Goal: Task Accomplishment & Management: Use online tool/utility

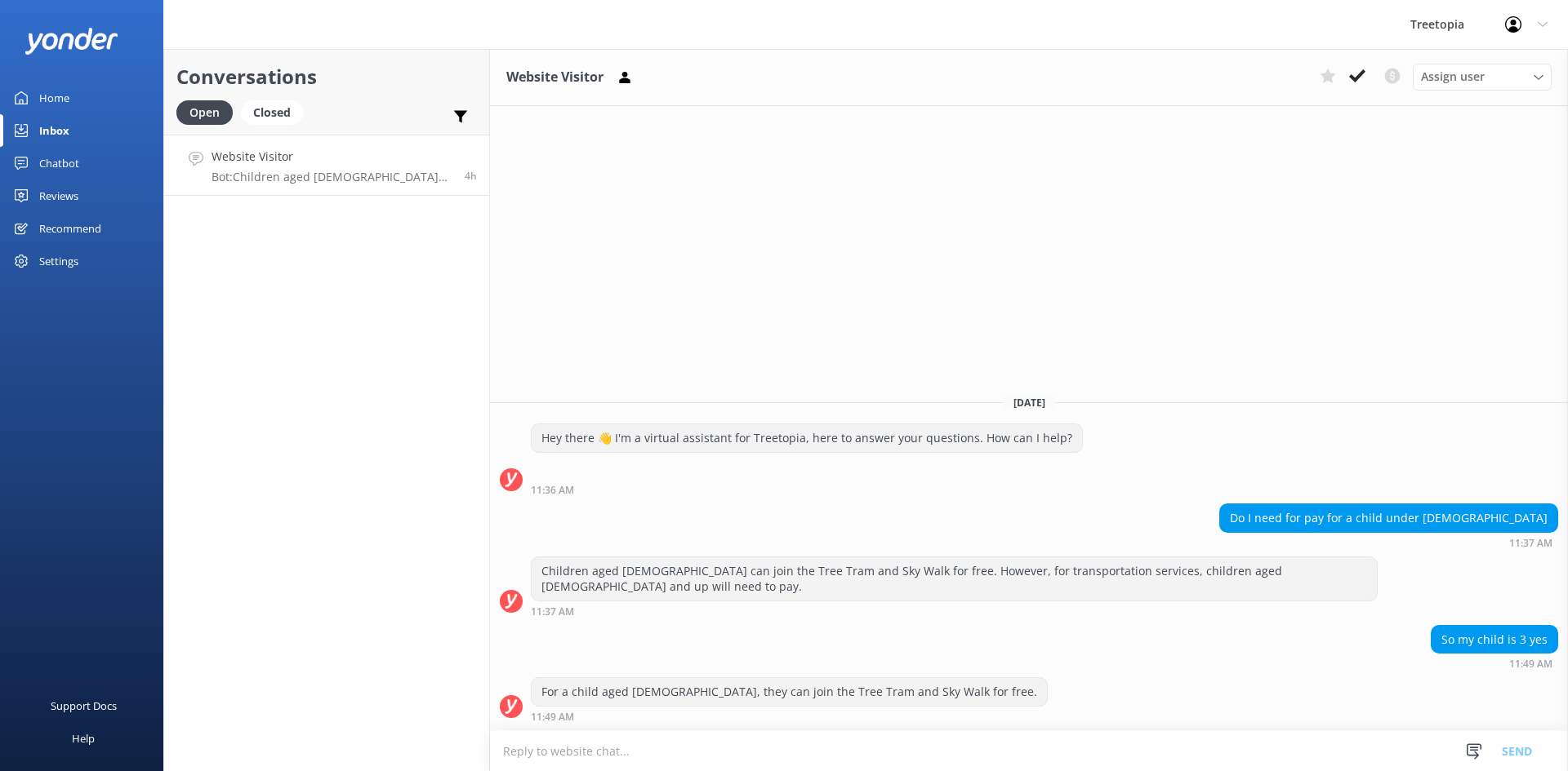
click at [79, 156] on link "Chatbot" at bounding box center [81, 163] width 163 height 33
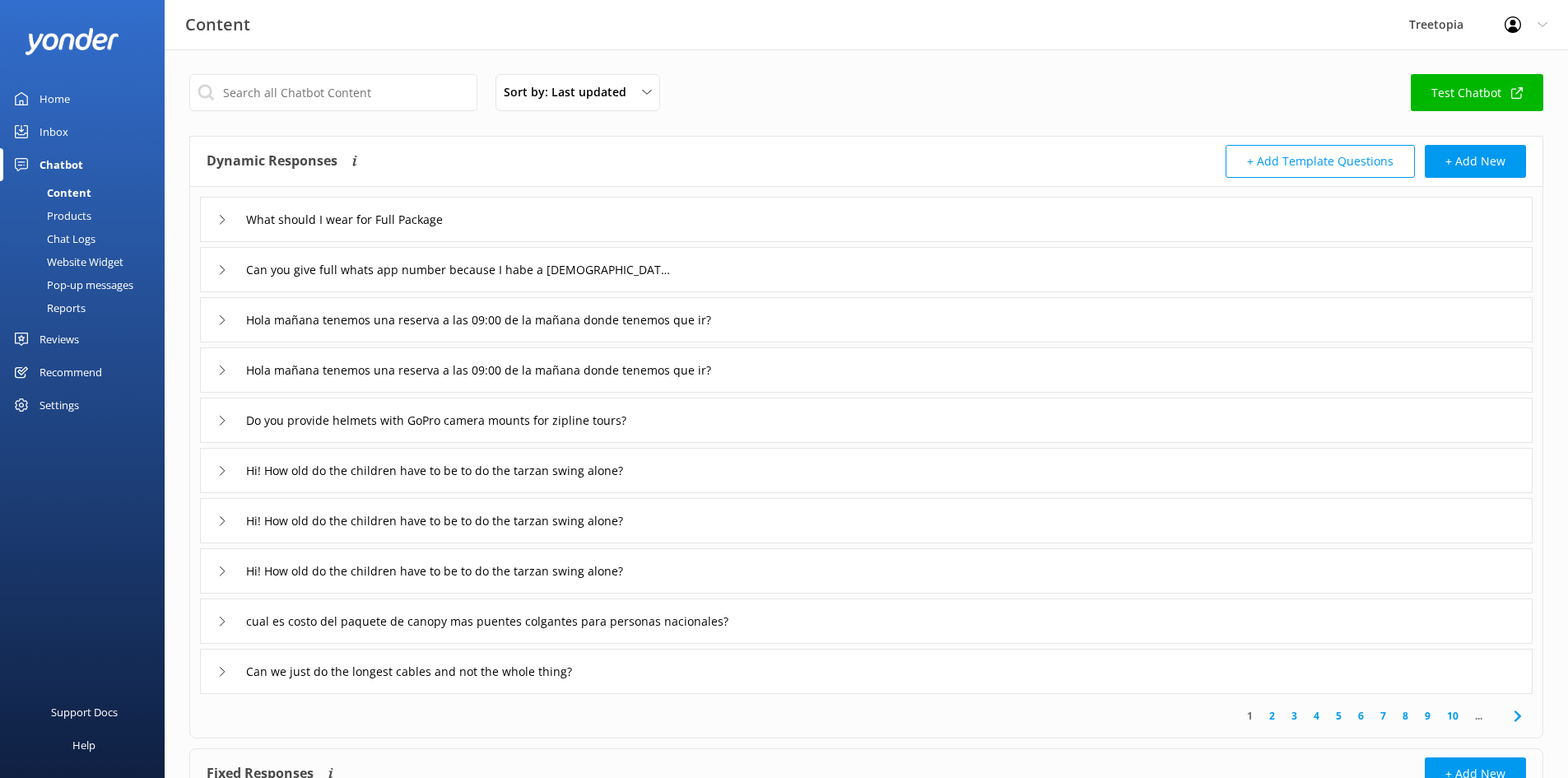
click at [79, 231] on div "Chat Logs" at bounding box center [53, 239] width 86 height 23
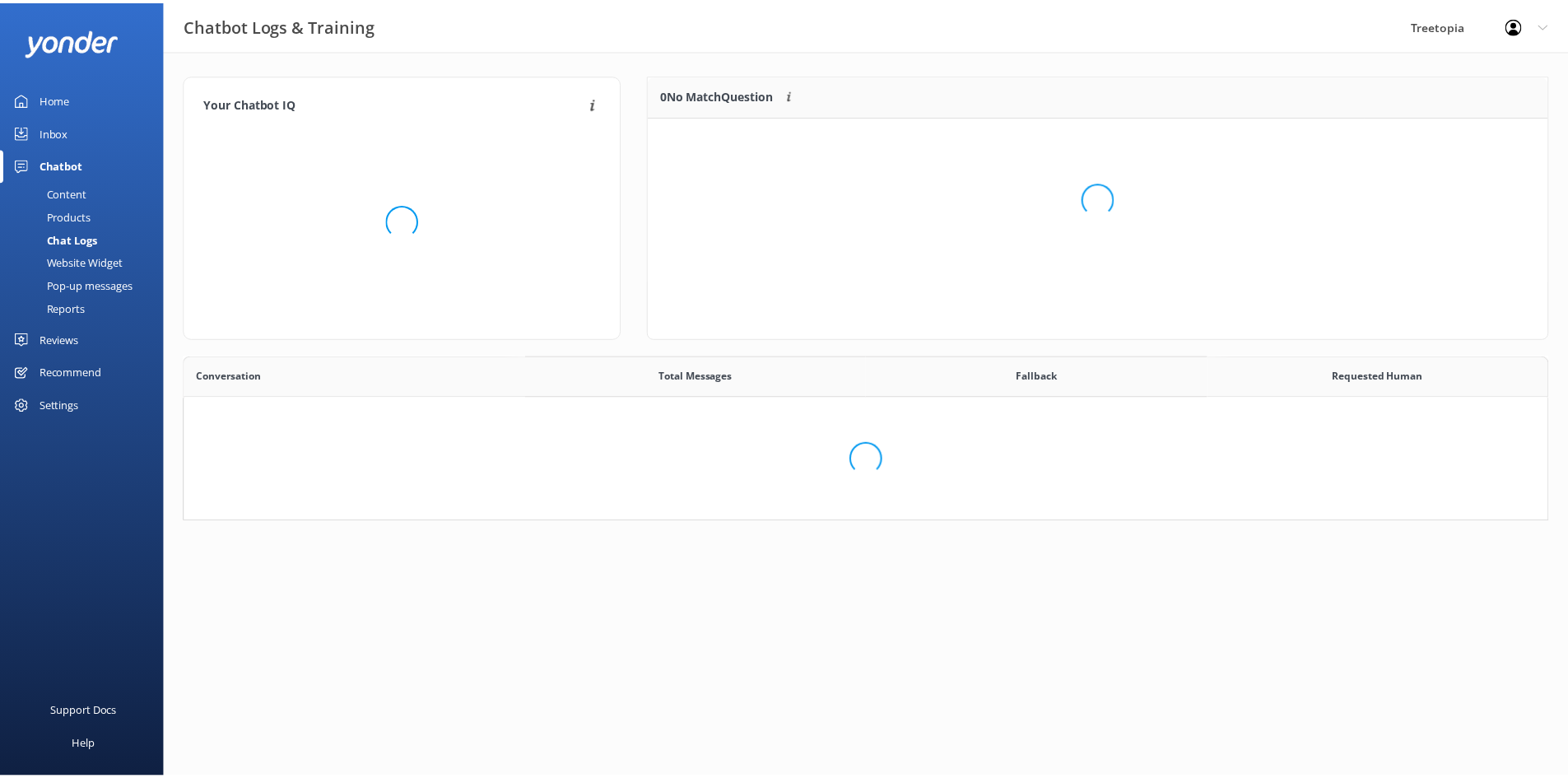
scroll to position [13, 13]
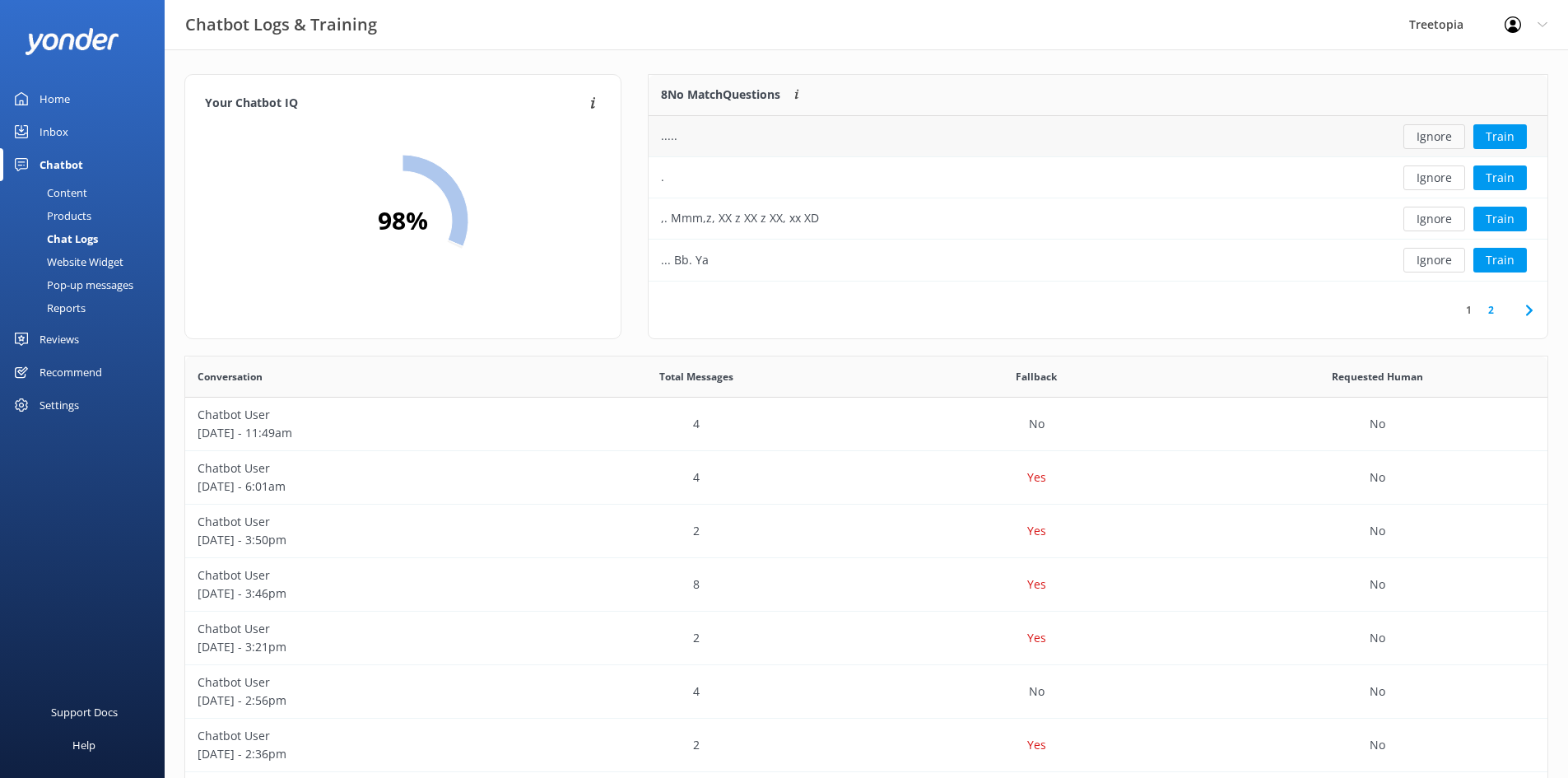
click at [1439, 136] on button "Ignore" at bounding box center [1434, 137] width 62 height 25
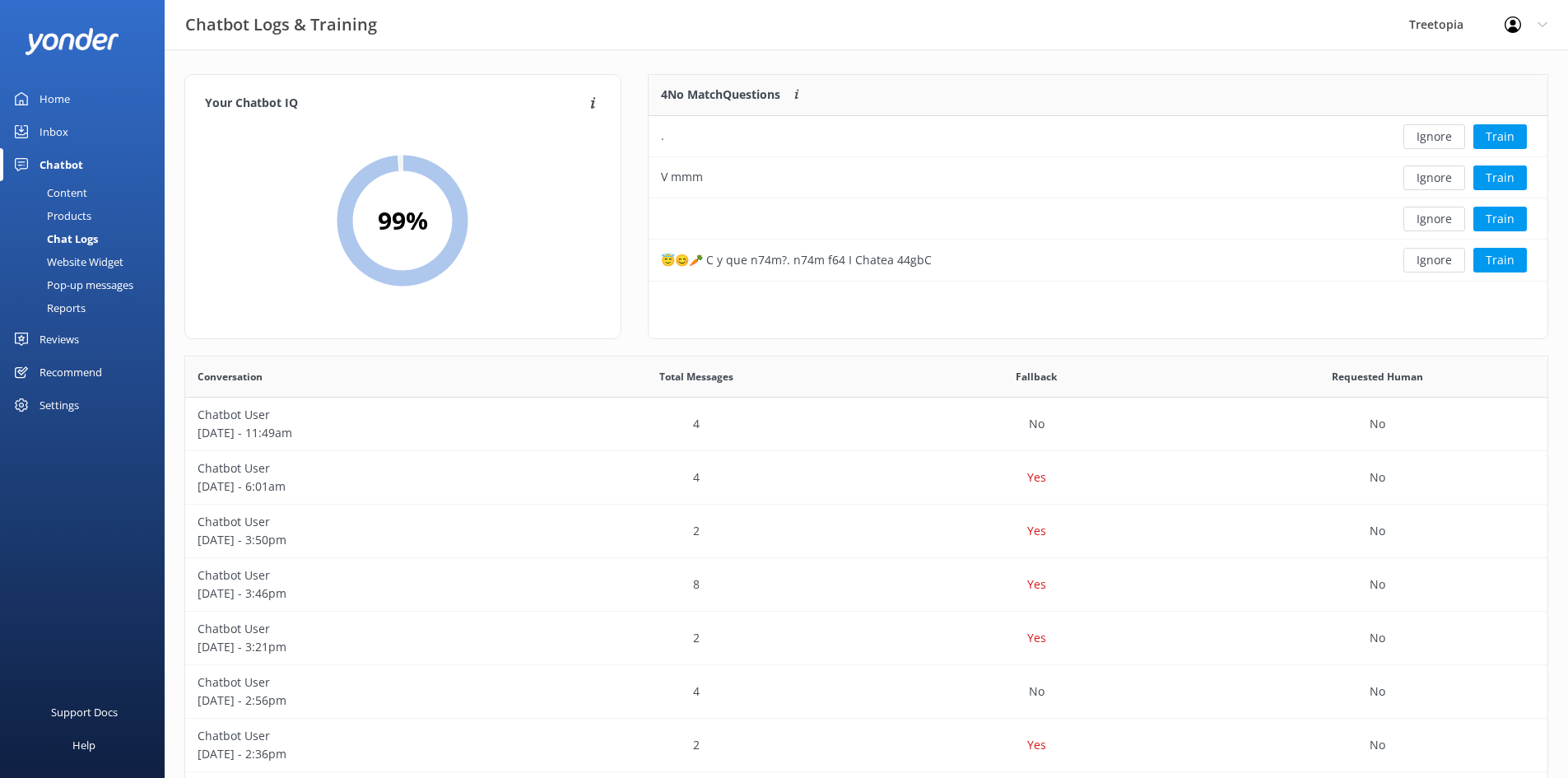
click at [1439, 136] on button "Ignore" at bounding box center [1434, 137] width 62 height 25
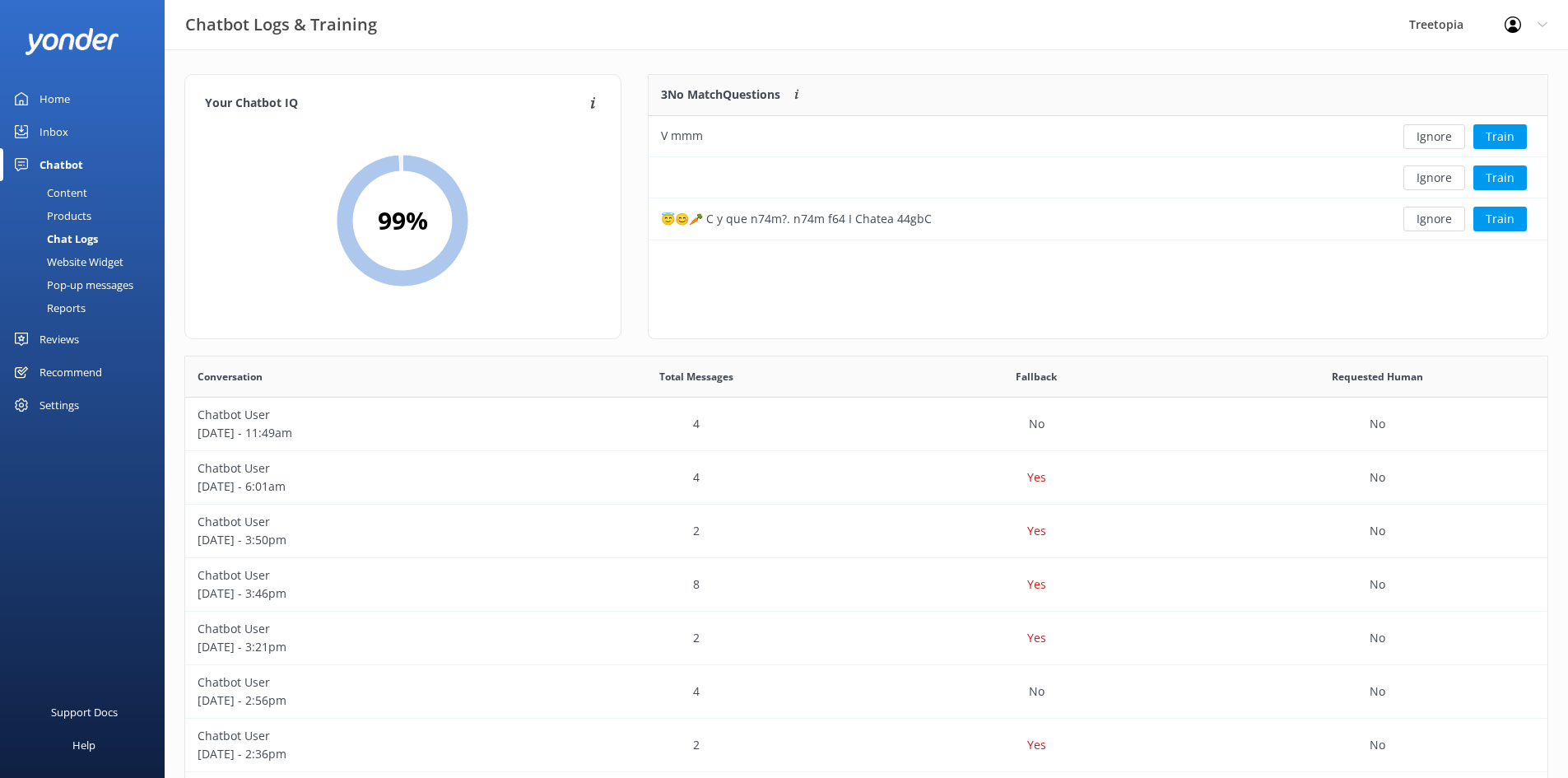
scroll to position [153, 887]
click at [1436, 139] on button "Ignore" at bounding box center [1434, 137] width 62 height 25
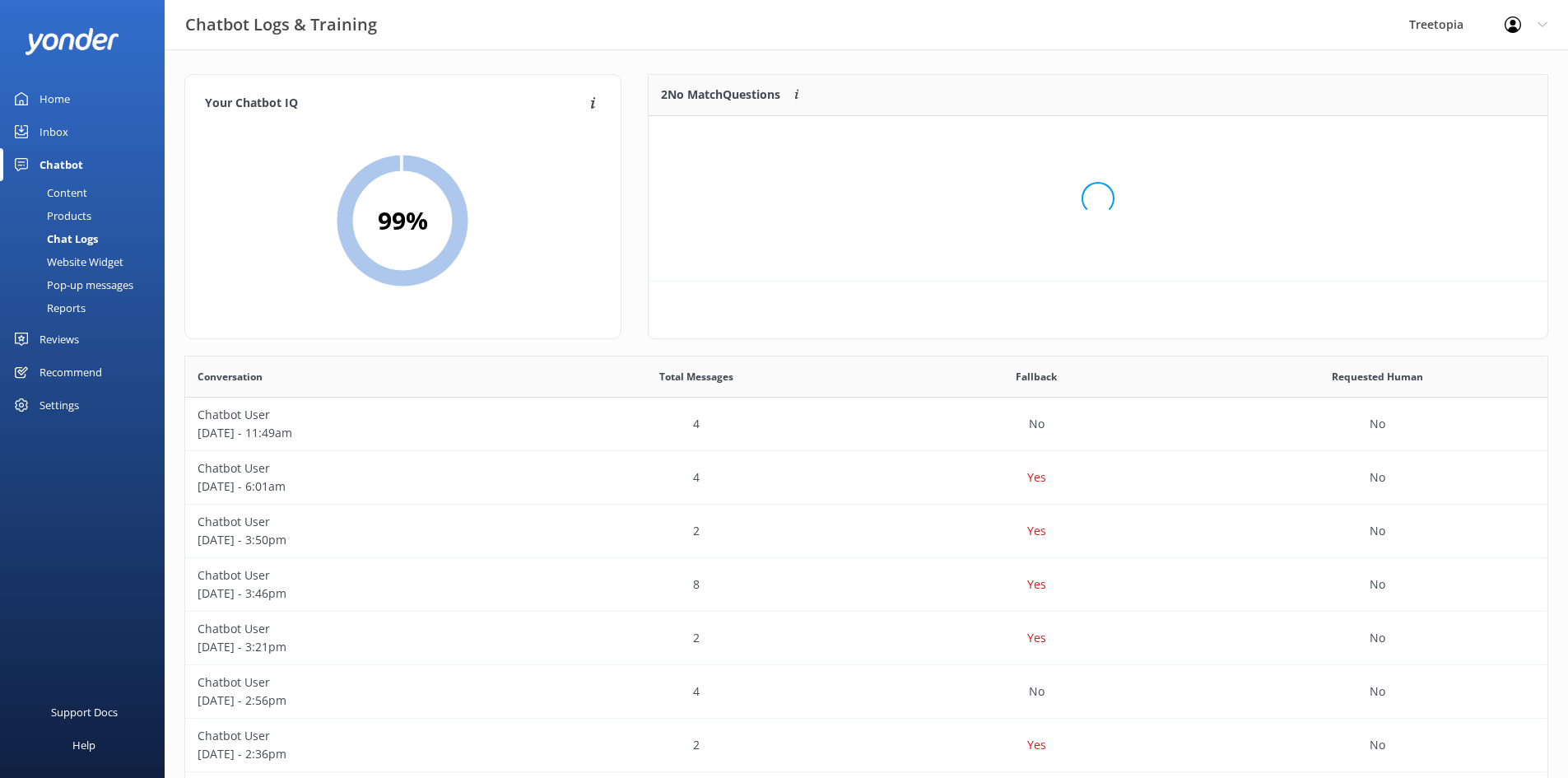
scroll to position [112, 887]
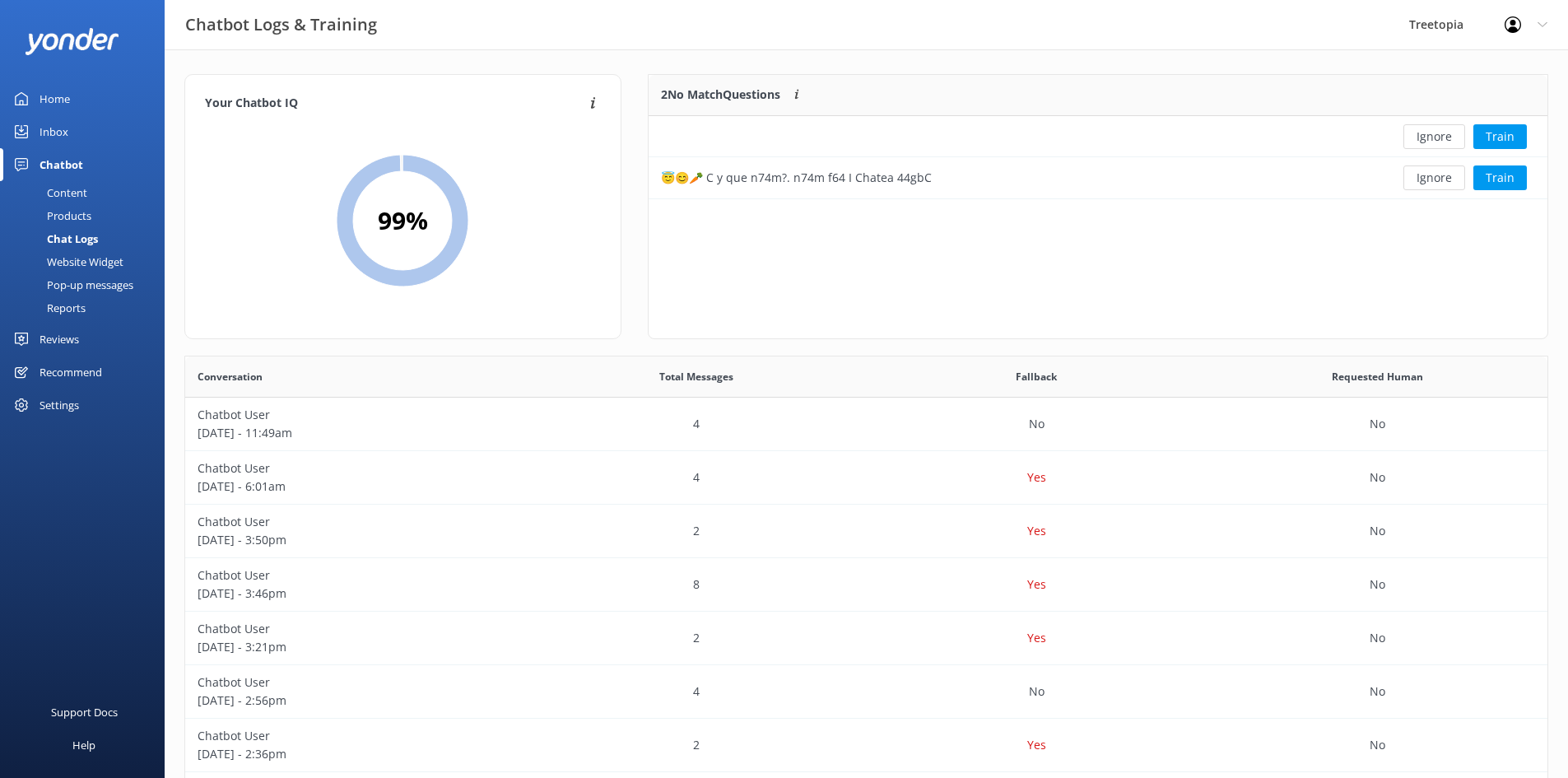
click at [1436, 139] on button "Ignore" at bounding box center [1434, 137] width 62 height 25
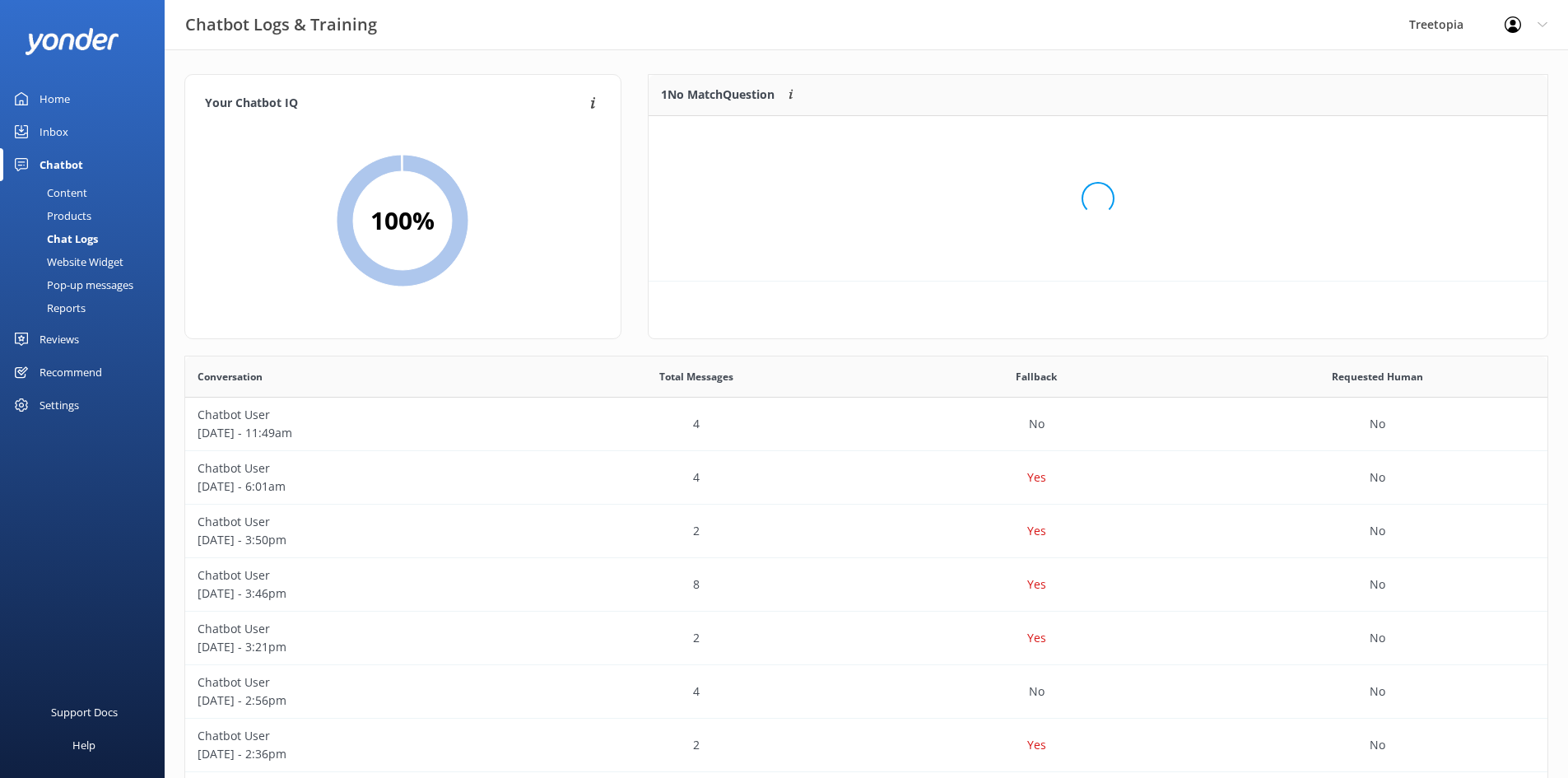
scroll to position [71, 887]
click at [1436, 139] on button "Ignore" at bounding box center [1434, 137] width 62 height 25
